Goal: Information Seeking & Learning: Learn about a topic

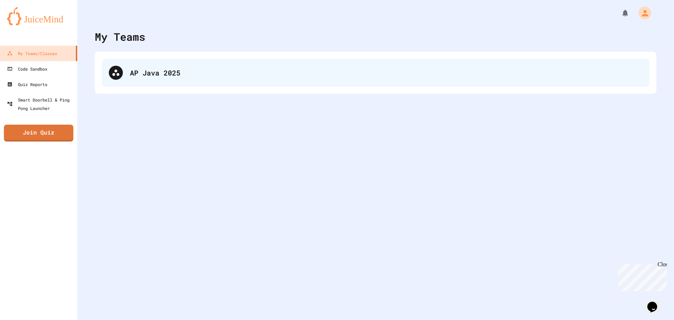
click at [119, 73] on icon at bounding box center [116, 72] width 8 height 8
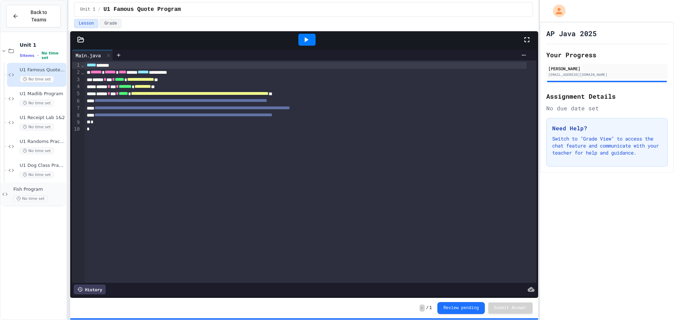
click at [40, 186] on span "Fish Program" at bounding box center [39, 189] width 52 height 6
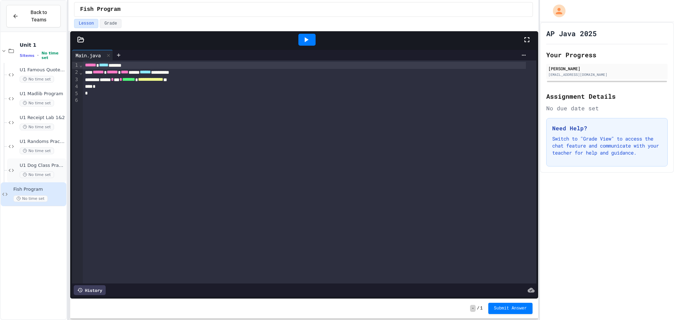
click at [51, 163] on span "U1 Dog Class Practice" at bounding box center [42, 166] width 45 height 6
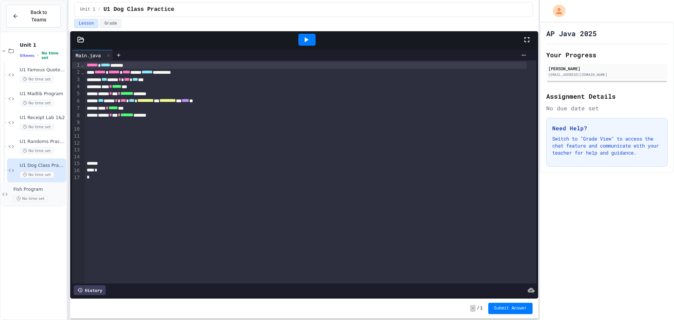
click at [53, 195] on div "No time set" at bounding box center [39, 198] width 52 height 7
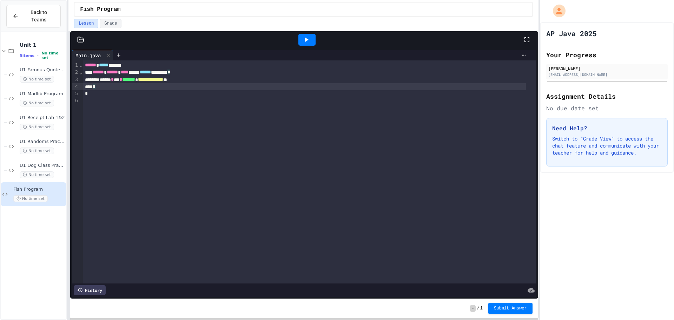
click at [129, 90] on div "*" at bounding box center [305, 86] width 444 height 7
click at [80, 42] on icon at bounding box center [81, 39] width 6 height 5
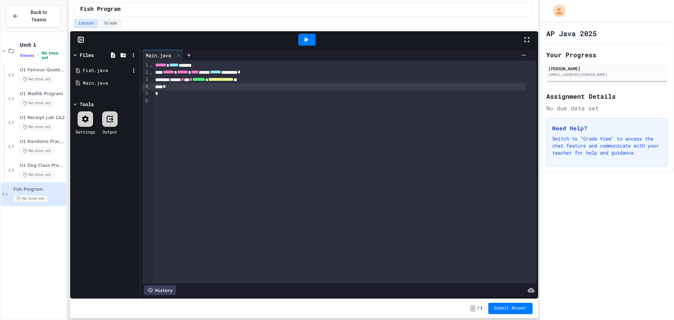
click at [89, 67] on div "Fish.java" at bounding box center [106, 70] width 47 height 7
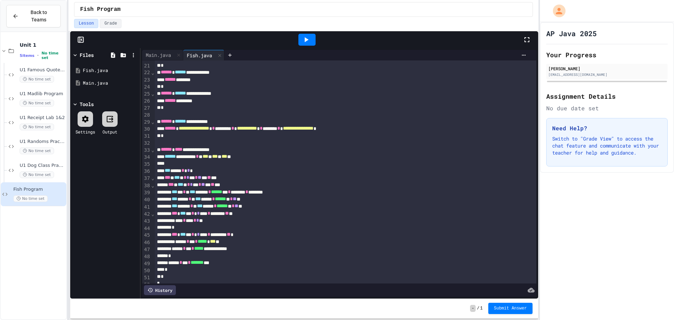
scroll to position [157, 0]
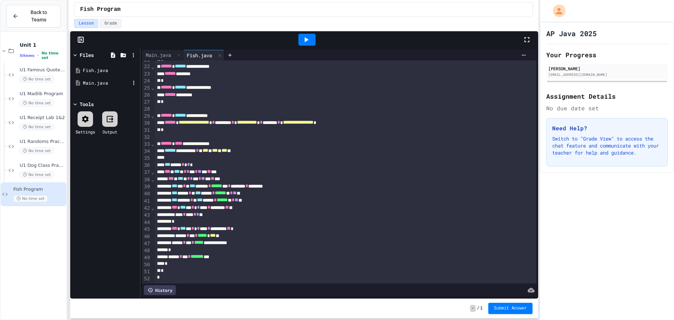
click at [106, 87] on div "Main.java" at bounding box center [105, 83] width 66 height 13
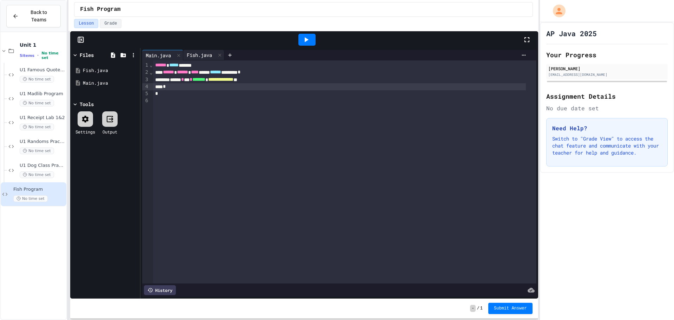
click at [208, 57] on div "Fish.java" at bounding box center [199, 54] width 32 height 7
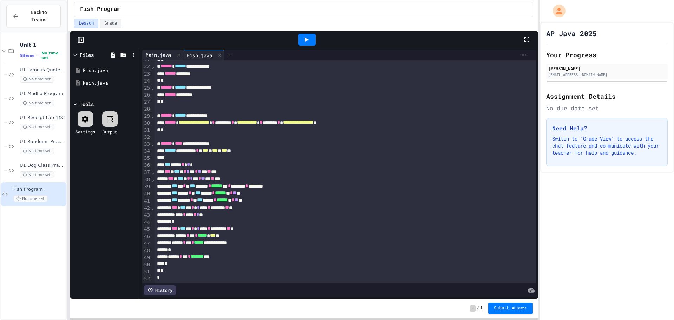
click at [160, 55] on div "Main.java" at bounding box center [158, 54] width 32 height 7
